Goal: Task Accomplishment & Management: Use online tool/utility

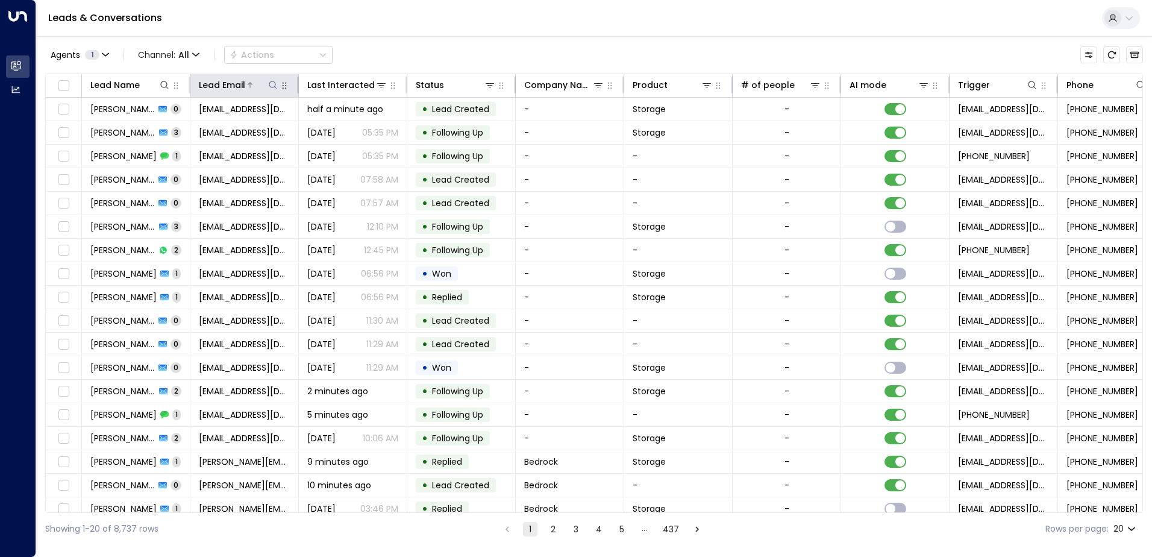
click at [271, 87] on icon at bounding box center [273, 85] width 10 height 10
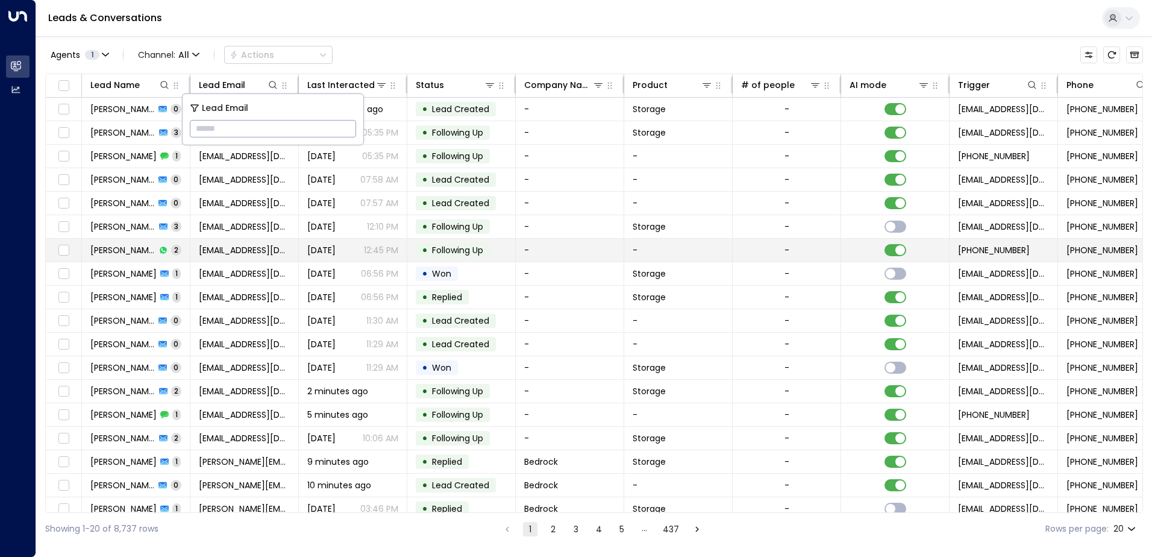
type input "**********"
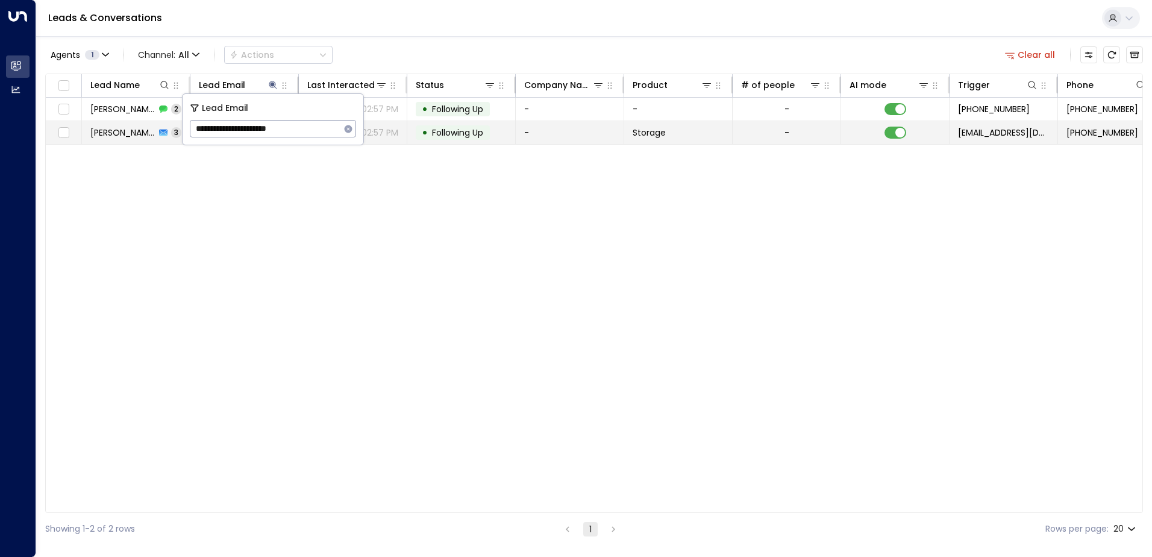
click at [612, 124] on td "-" at bounding box center [570, 132] width 108 height 23
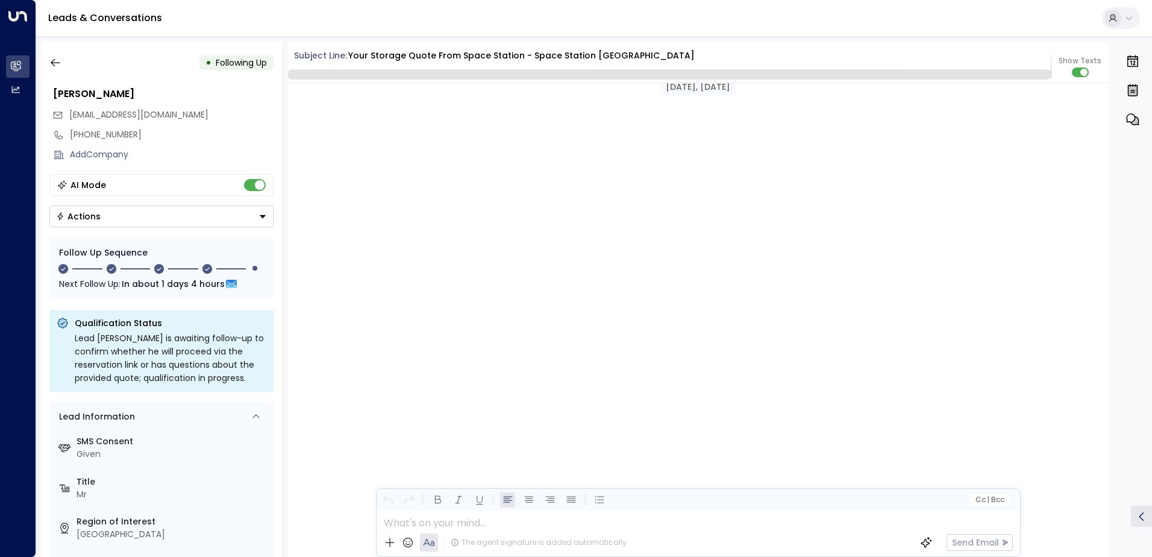
scroll to position [1694, 0]
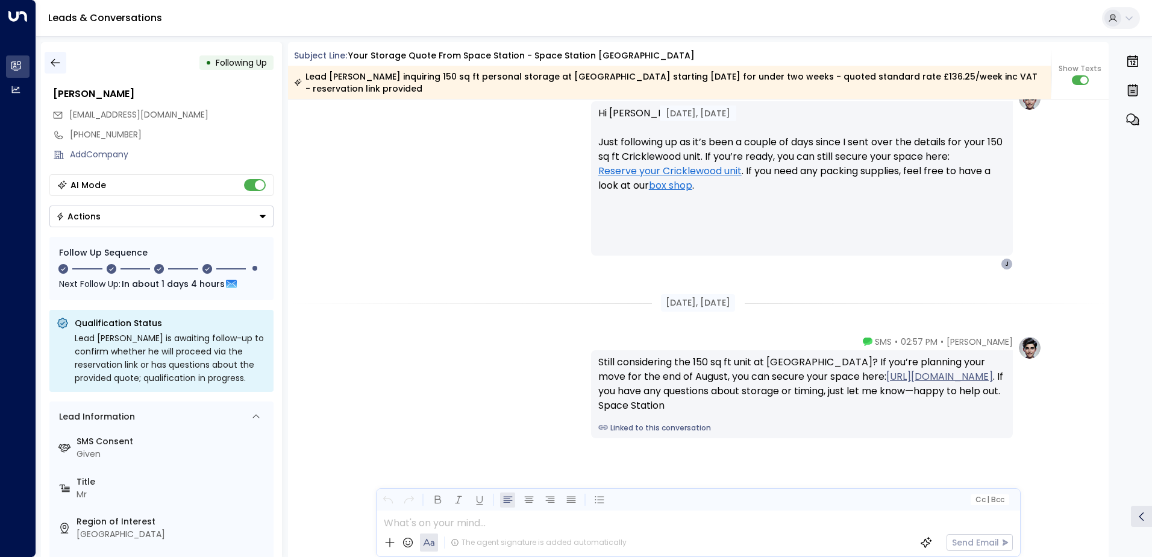
click at [57, 60] on icon "button" at bounding box center [55, 63] width 12 height 12
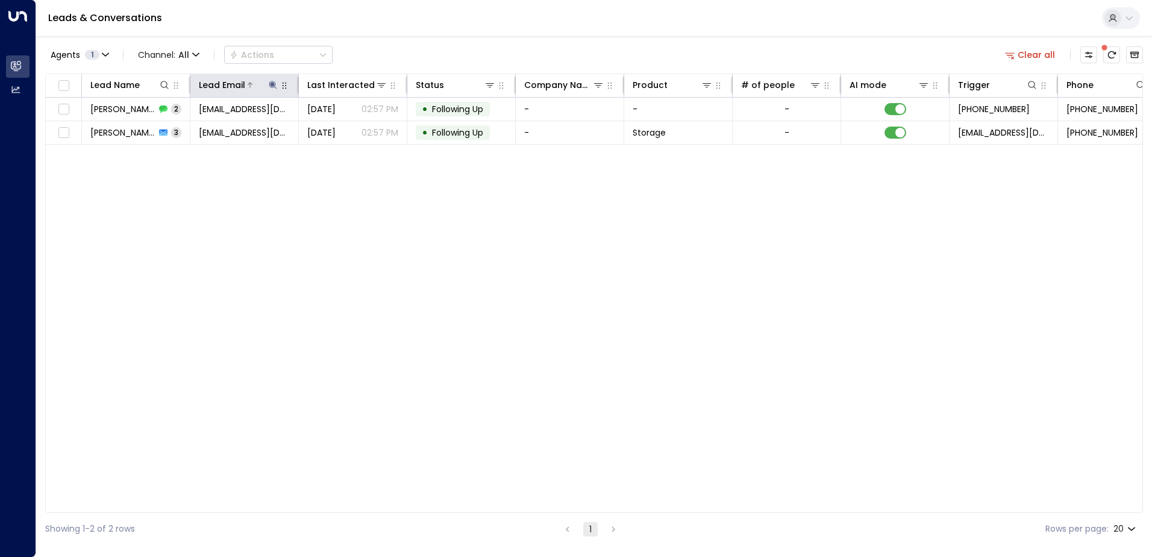
click at [274, 85] on icon at bounding box center [273, 85] width 8 height 8
click at [353, 133] on icon "button" at bounding box center [348, 129] width 10 height 10
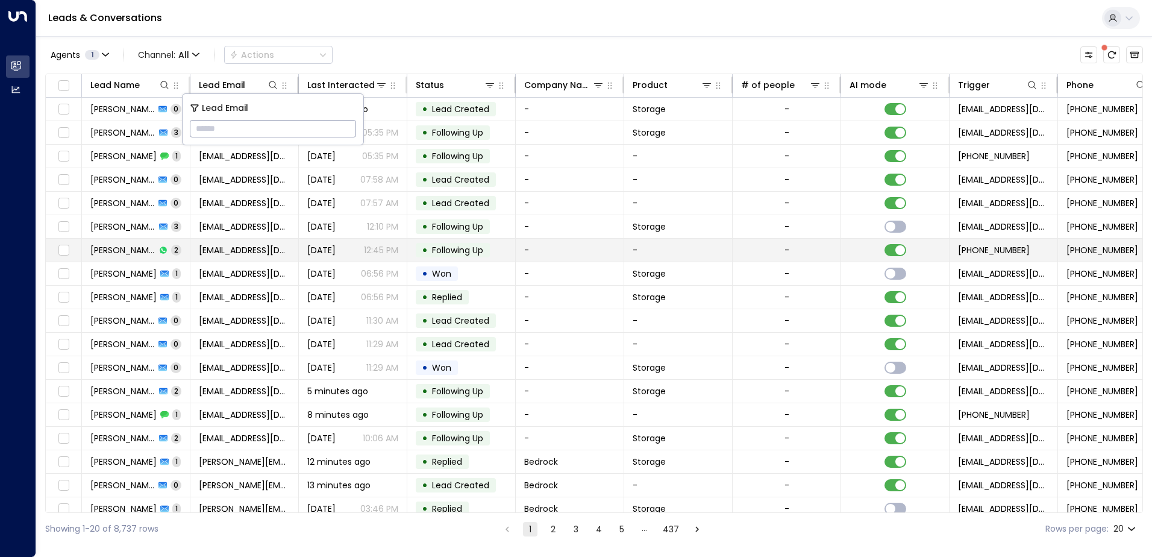
type input "**********"
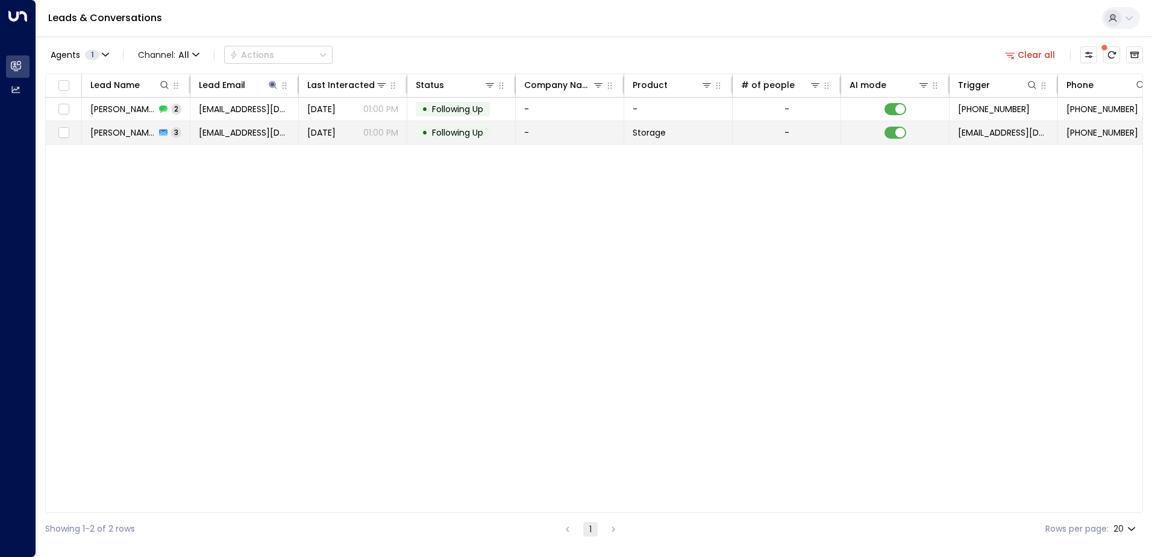
click at [551, 128] on td "-" at bounding box center [570, 132] width 108 height 23
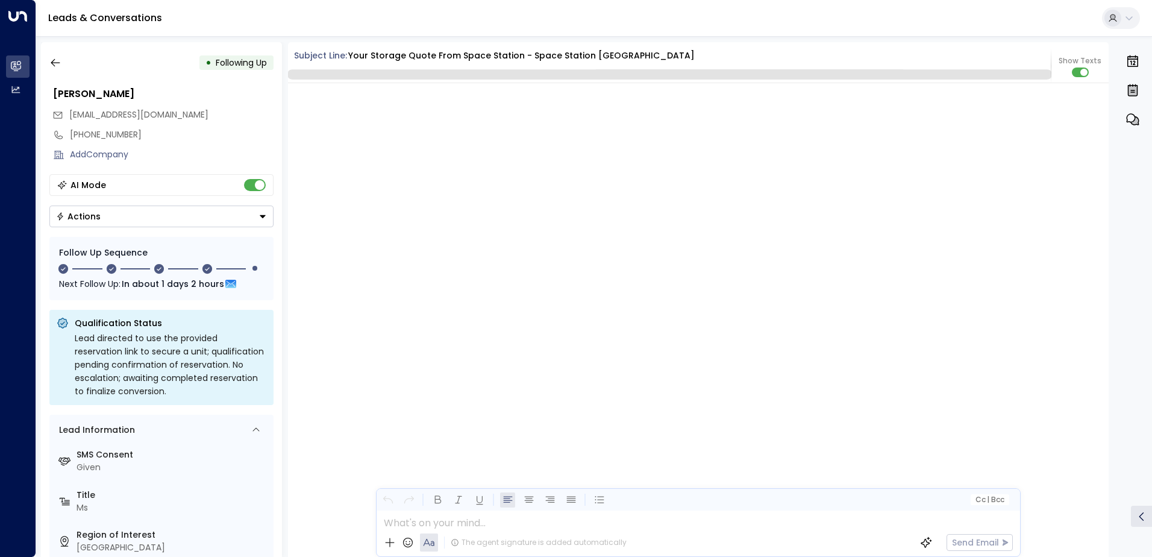
scroll to position [1784, 0]
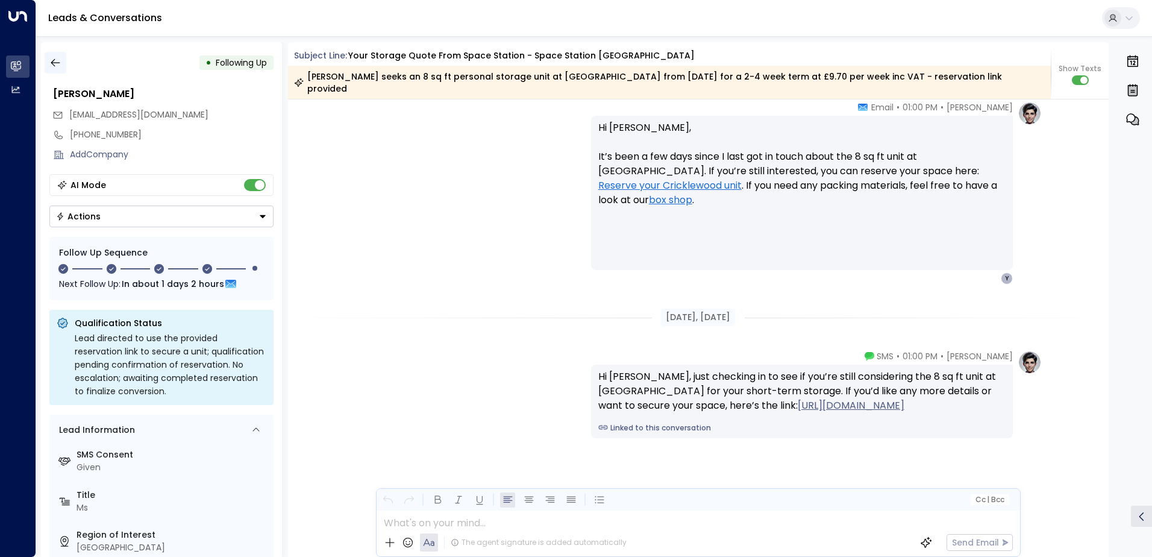
click at [58, 59] on icon "button" at bounding box center [55, 63] width 12 height 12
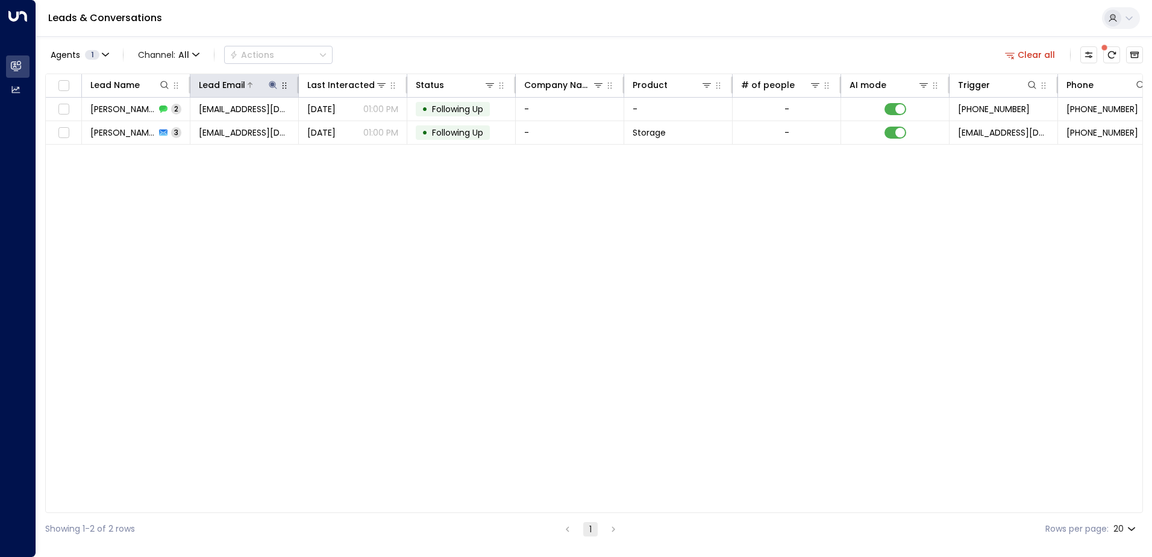
click at [275, 85] on icon at bounding box center [273, 85] width 8 height 8
click at [352, 128] on icon "button" at bounding box center [349, 129] width 8 height 8
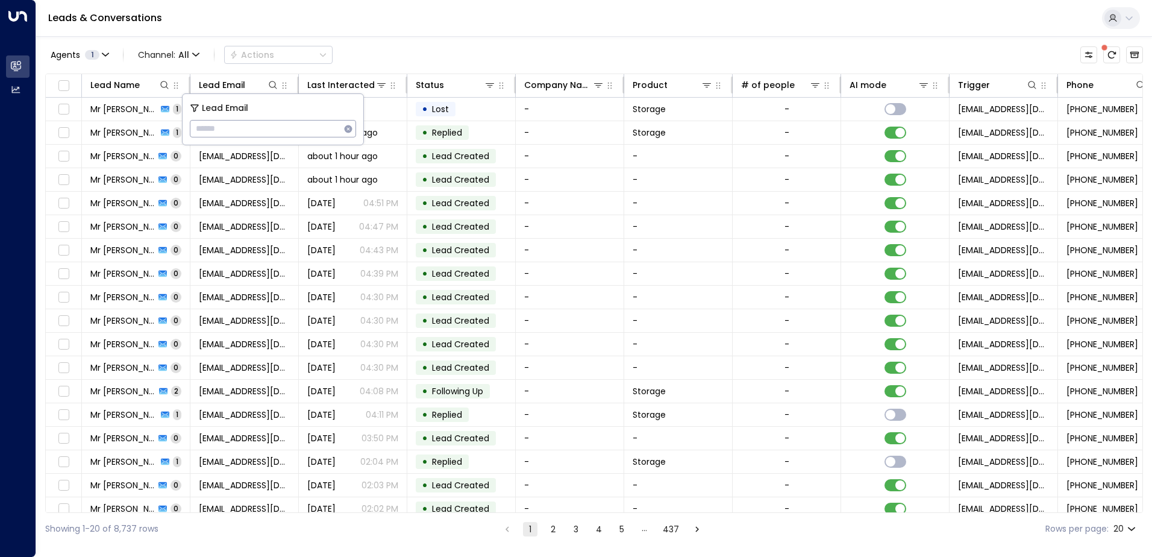
type input "**********"
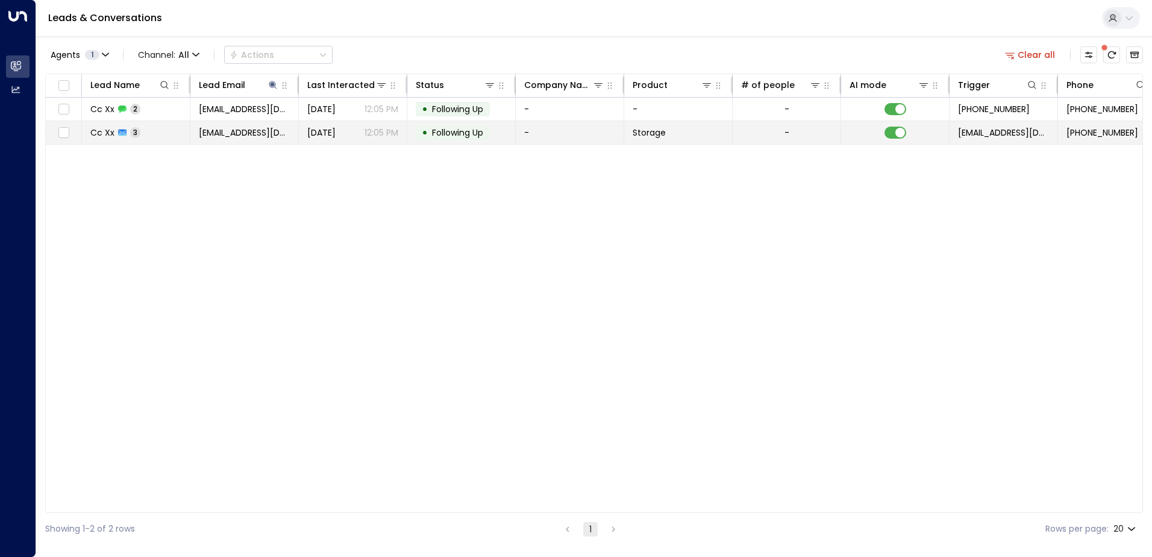
click at [711, 135] on td "Storage" at bounding box center [678, 132] width 108 height 23
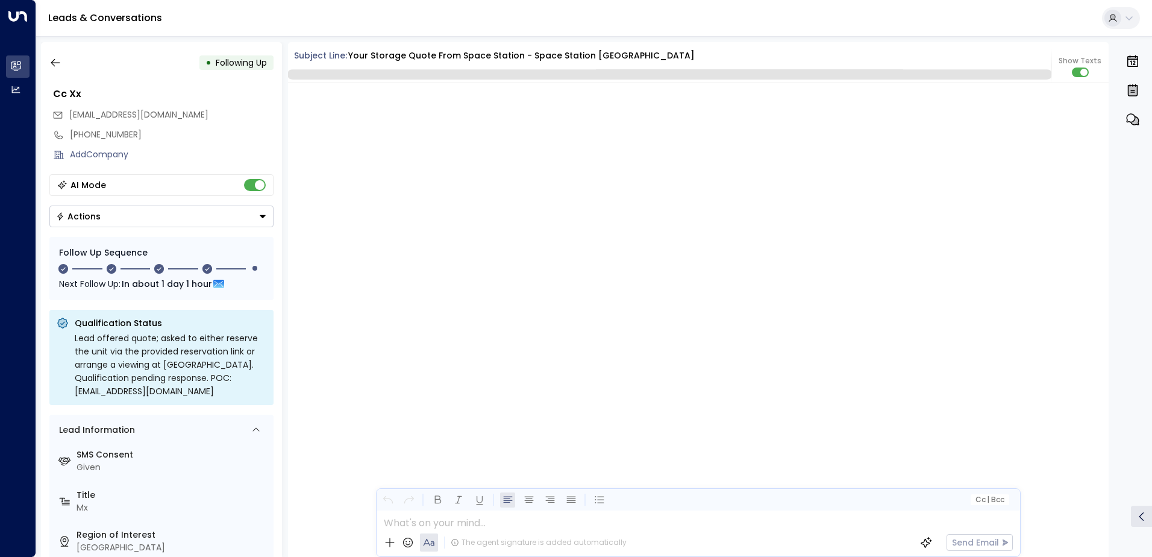
scroll to position [2070, 0]
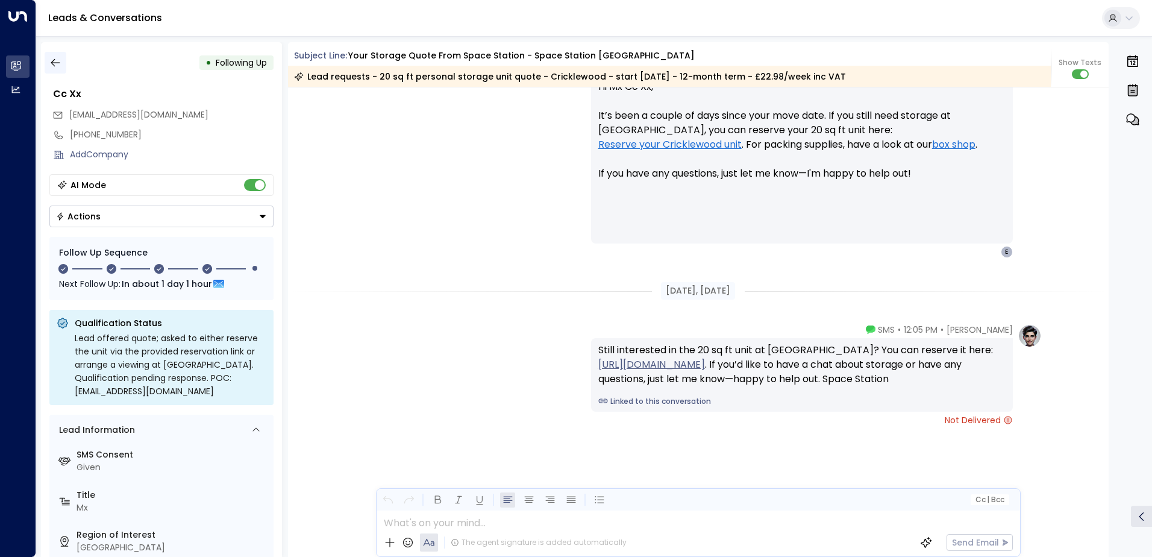
click at [57, 54] on button "button" at bounding box center [56, 63] width 22 height 22
